Goal: Transaction & Acquisition: Purchase product/service

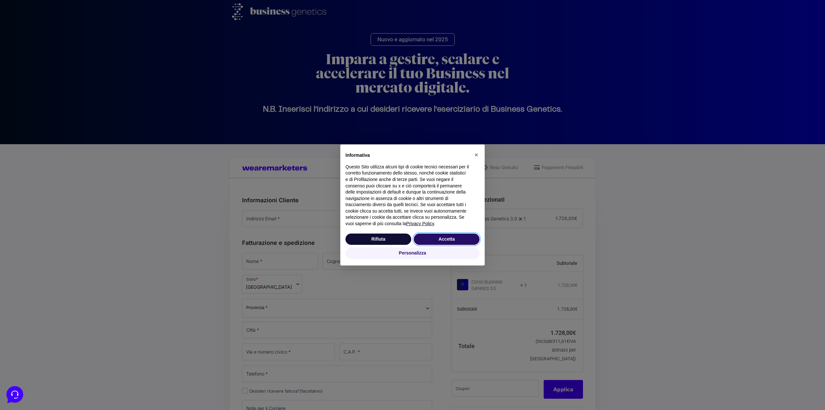
click at [426, 239] on button "Accetta" at bounding box center [447, 239] width 66 height 12
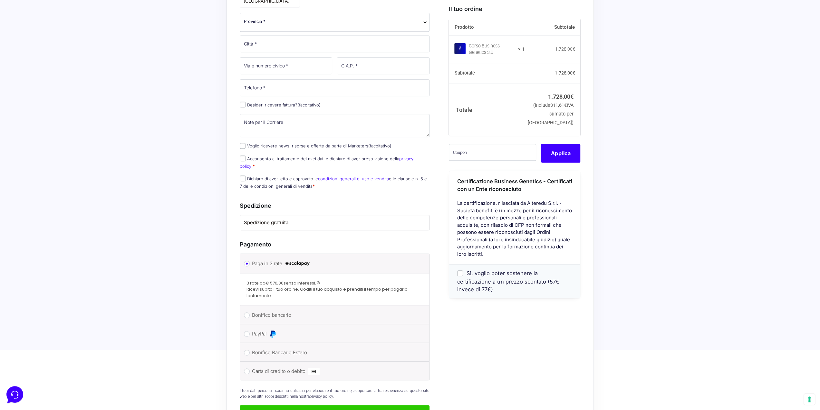
scroll to position [290, 0]
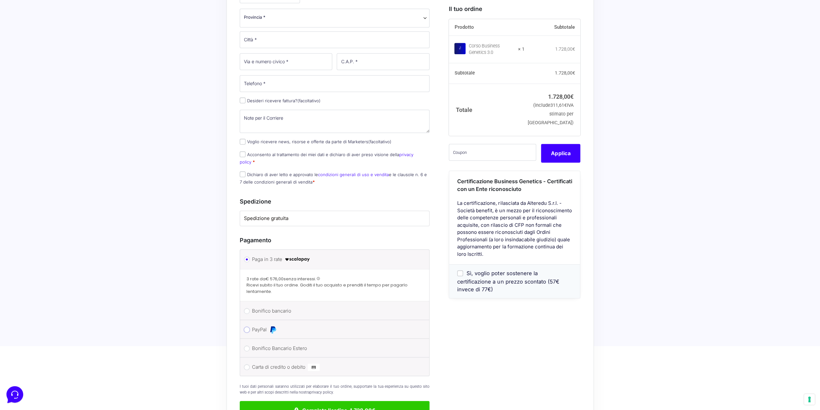
click at [246, 326] on input "PayPal" at bounding box center [247, 329] width 6 height 6
radio input "true"
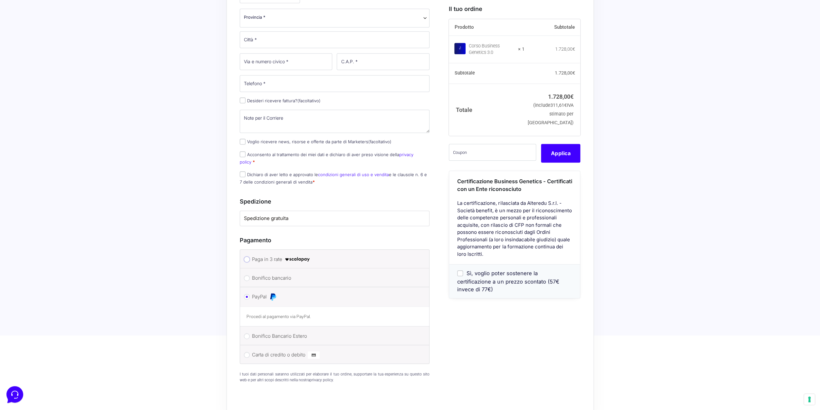
click at [244, 256] on input "Paga in 3 rate" at bounding box center [247, 259] width 6 height 6
radio input "true"
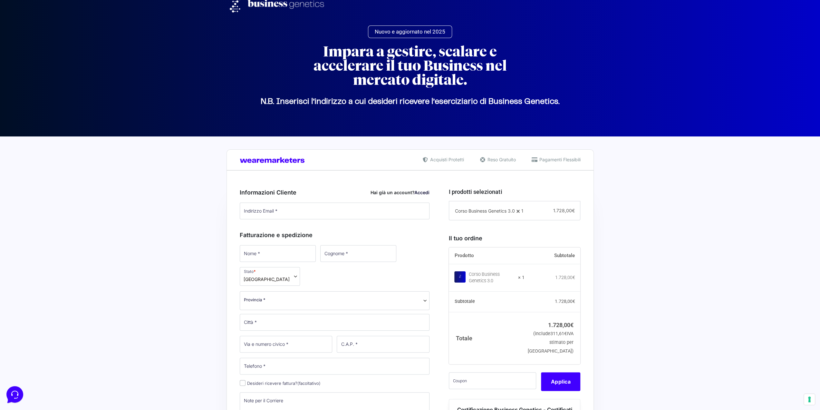
scroll to position [0, 0]
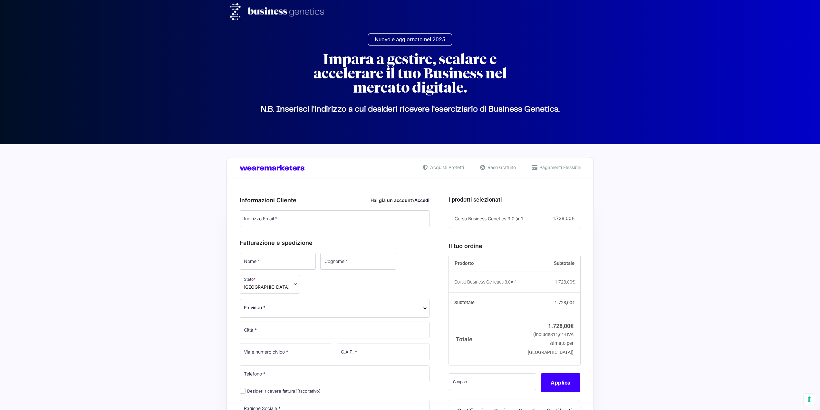
select select
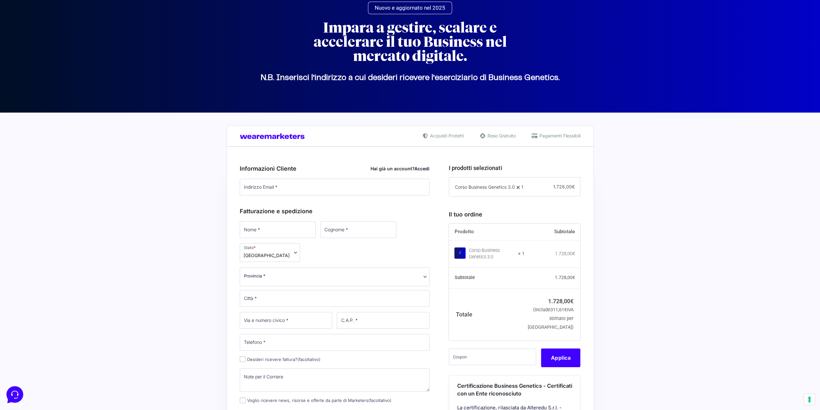
scroll to position [32, 0]
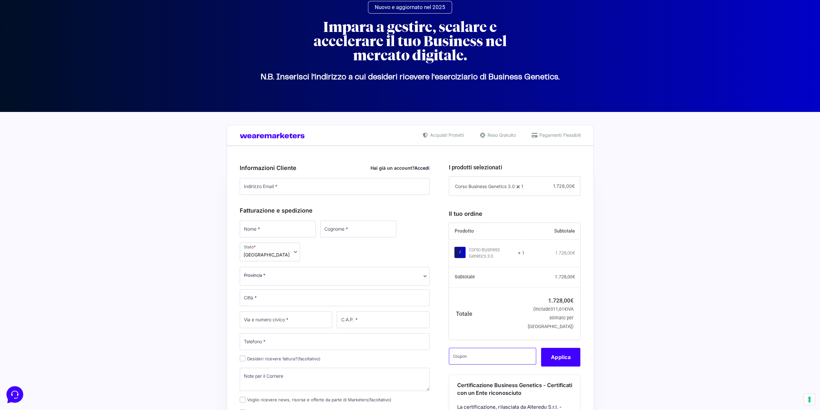
click at [469, 362] on input "text" at bounding box center [492, 355] width 87 height 17
paste input "CLIPRO200BG"
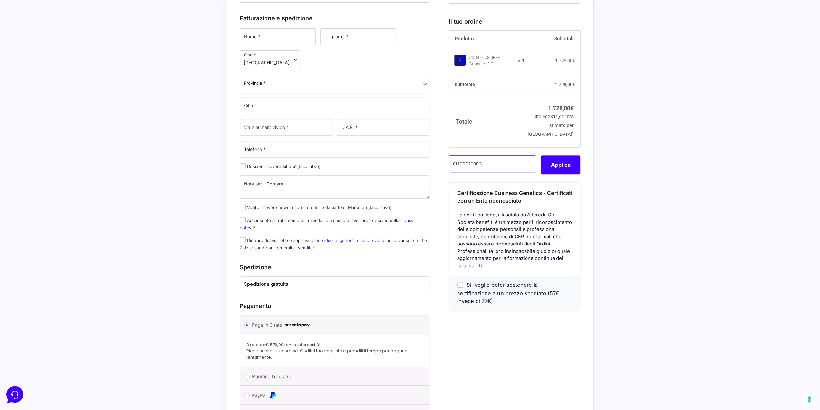
scroll to position [226, 0]
type input "C"
